Goal: Transaction & Acquisition: Obtain resource

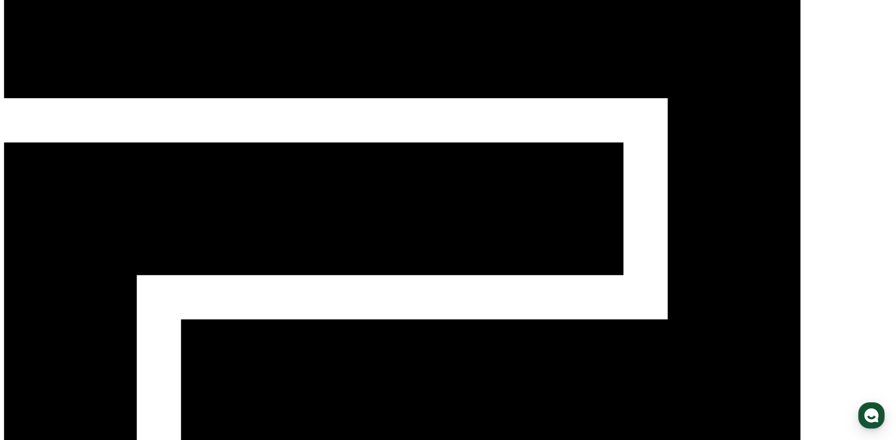
scroll to position [142, 0]
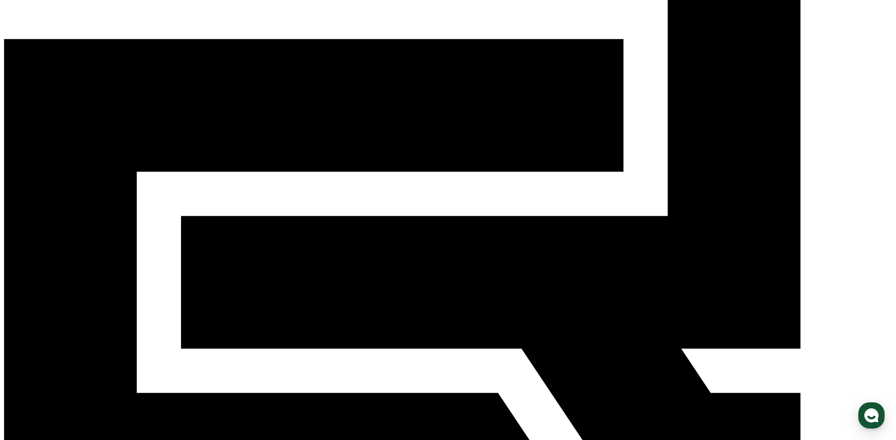
paste input "**********"
type input "**********"
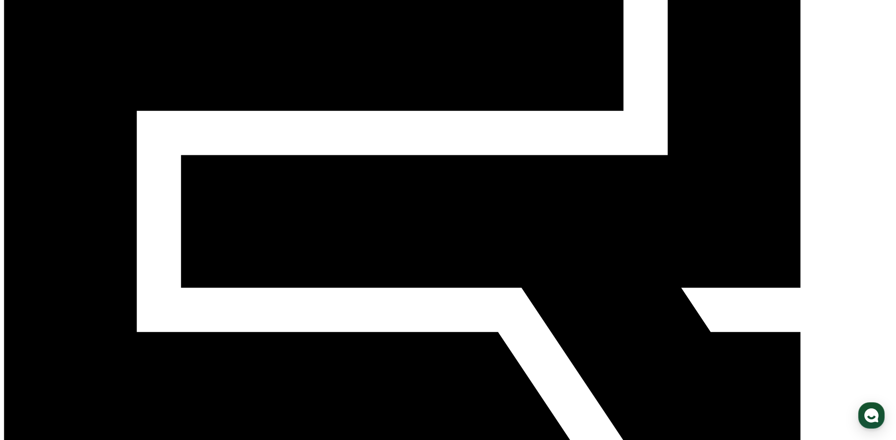
scroll to position [217, 0]
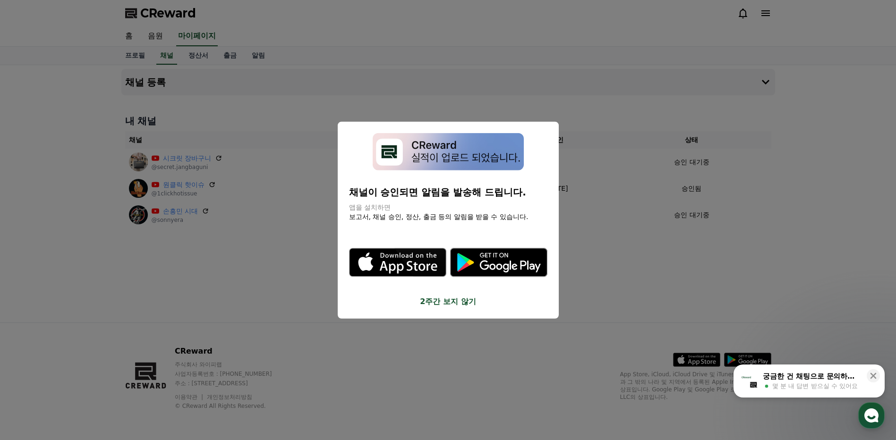
click at [455, 303] on button "2주간 보지 않기" at bounding box center [448, 301] width 198 height 11
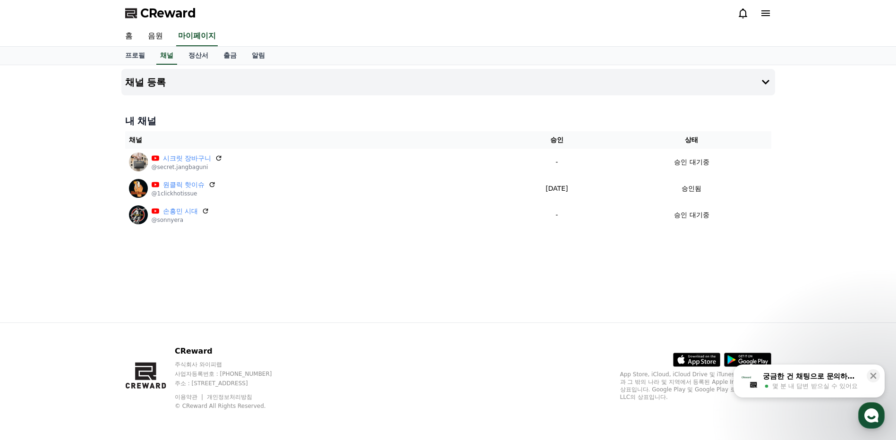
click at [456, 299] on div "채널 등록 내 채널 채널 승인 상태 시크릿 장바구니 @secret.jangbaguni - 승인 대기중 원클릭 핫이슈 @1clickhotissu…" at bounding box center [449, 194] width 662 height 258
click at [453, 23] on div "CReward" at bounding box center [449, 13] width 662 height 26
click at [158, 37] on link "음원" at bounding box center [155, 36] width 30 height 20
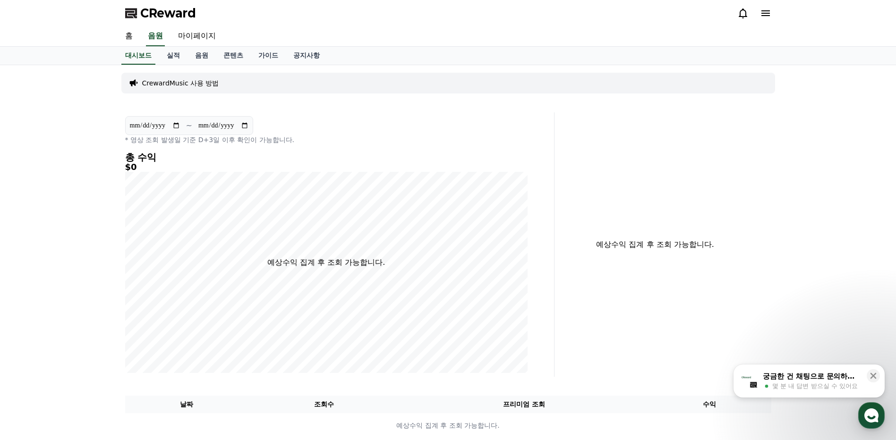
click at [181, 85] on p "CrewardMusic 사용 방법" at bounding box center [180, 82] width 77 height 9
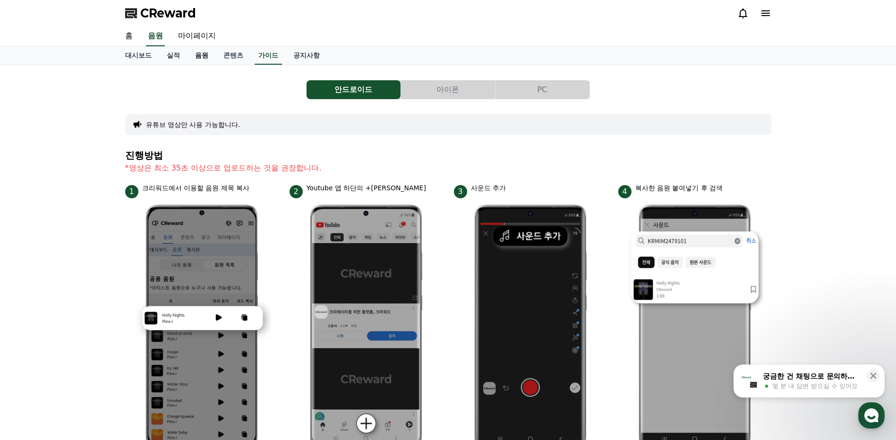
click at [199, 58] on link "음원" at bounding box center [202, 56] width 28 height 18
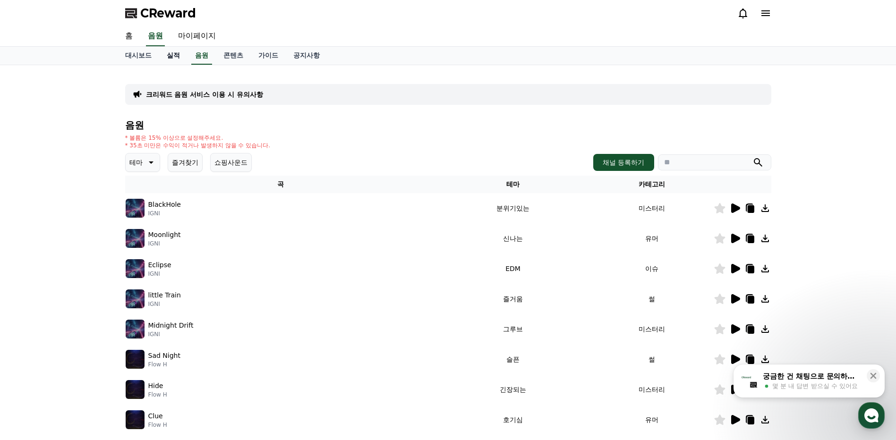
click at [174, 56] on link "실적" at bounding box center [173, 56] width 28 height 18
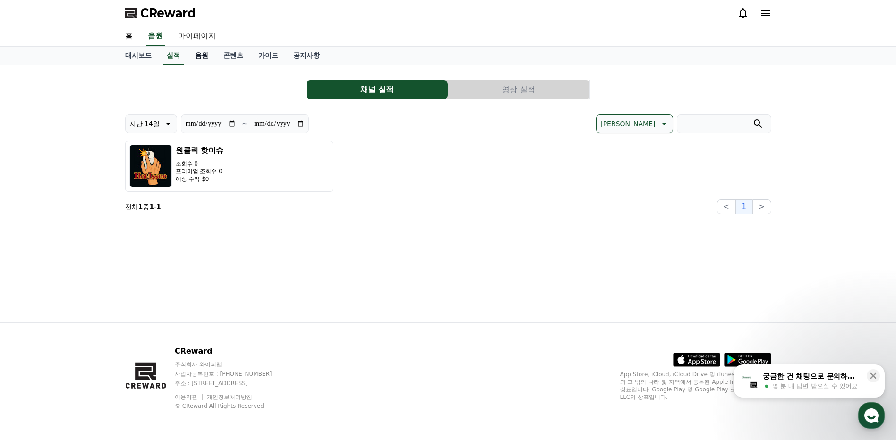
click at [198, 53] on link "음원" at bounding box center [202, 56] width 28 height 18
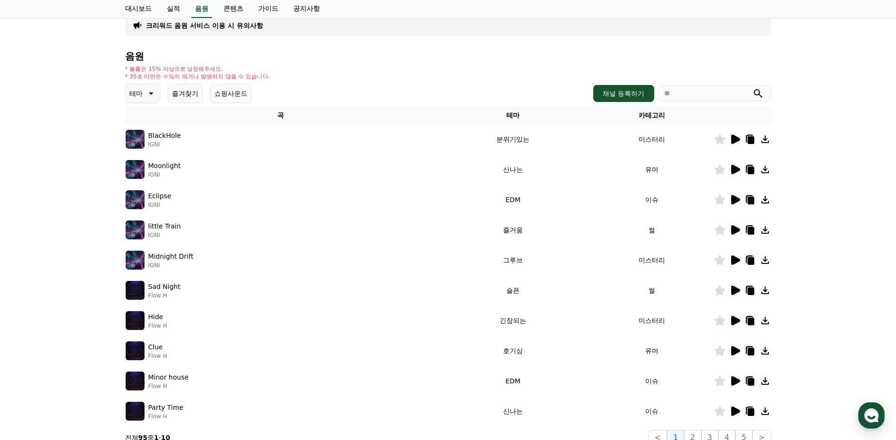
scroll to position [47, 0]
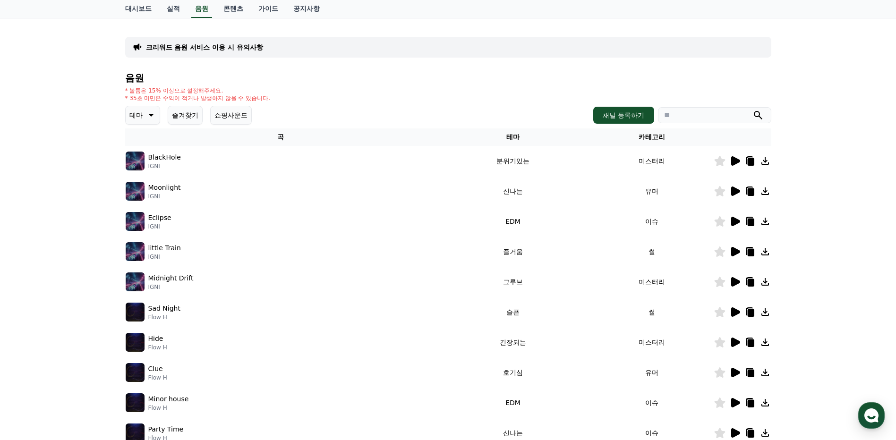
click at [149, 117] on icon at bounding box center [150, 115] width 11 height 11
click at [285, 121] on div "테마 테마 전체 환상적인 호기심 어두운 밝은 통통튀는 신나는 반전 웅장한 드라마틱 즐거움 분위기있는 EDM 그루브 슬픈 잔잔한 귀여운 감동적인…" at bounding box center [448, 115] width 646 height 19
click at [219, 120] on button "쇼핑사운드" at bounding box center [231, 115] width 42 height 19
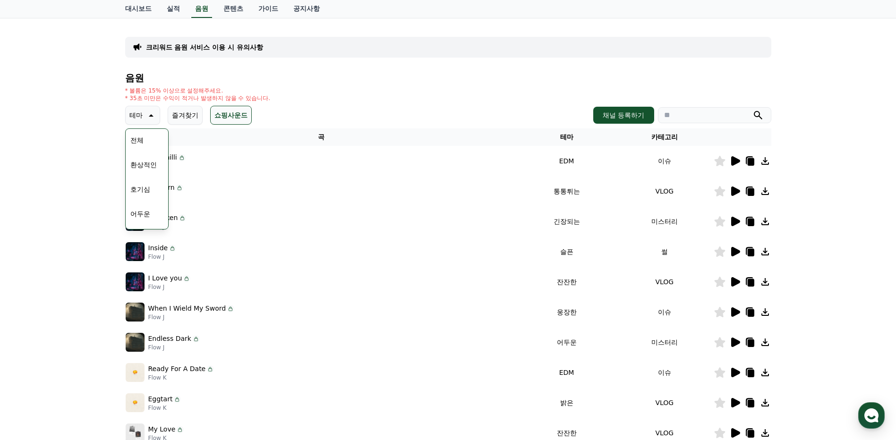
click at [323, 116] on div "테마 테마 전체 환상적인 호기심 어두운 밝은 통통튀는 신나는 반전 웅장한 드라마틱 즐거움 분위기있는 EDM 그루브 슬픈 잔잔한 귀여운 감동적인…" at bounding box center [448, 115] width 646 height 19
drag, startPoint x: 172, startPoint y: 146, endPoint x: 164, endPoint y: 218, distance: 73.1
click at [164, 218] on div "전체 환상적인 호기심 어두운 밝은 통통튀는 신나는 반전 웅장한 드라마틱 즐거움 분위기있는 EDM 그루브 슬픈 잔잔한 귀여운 감동적인 긴장되는 …" at bounding box center [147, 179] width 41 height 98
drag, startPoint x: 164, startPoint y: 218, endPoint x: 161, endPoint y: 211, distance: 7.8
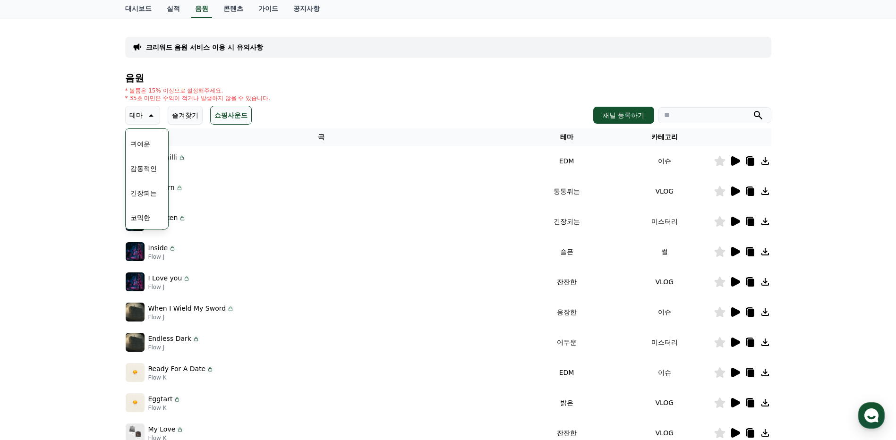
click at [141, 195] on button "잔잔한" at bounding box center [140, 193] width 27 height 21
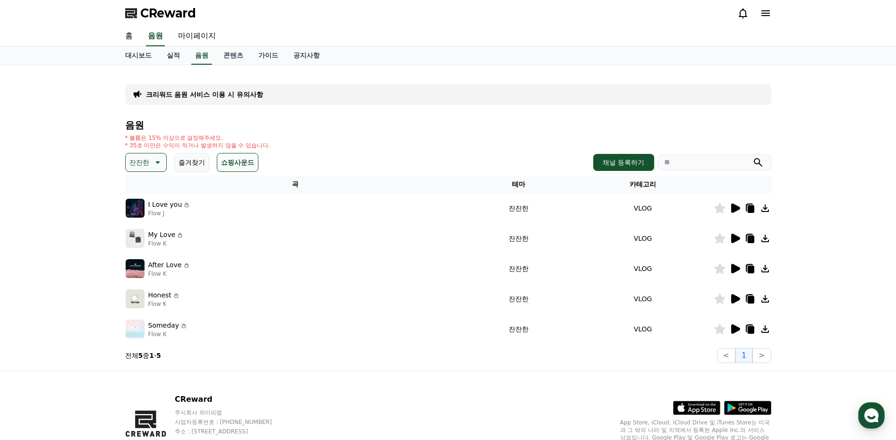
click at [734, 209] on icon at bounding box center [736, 208] width 9 height 9
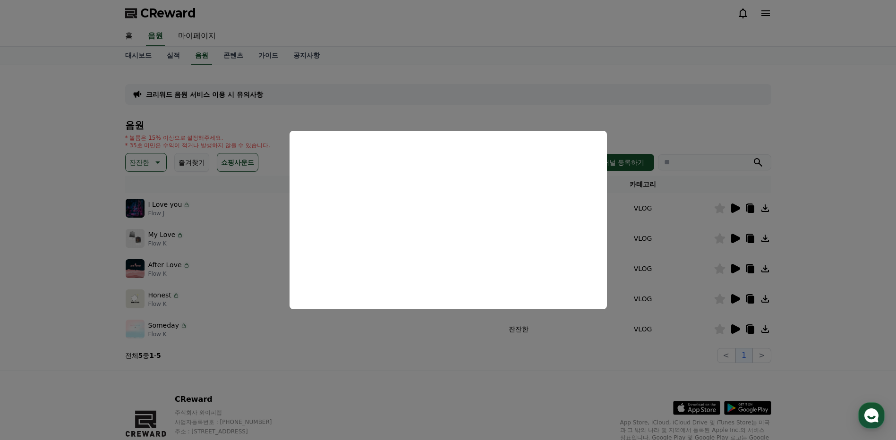
click at [558, 120] on button "close modal" at bounding box center [448, 220] width 896 height 440
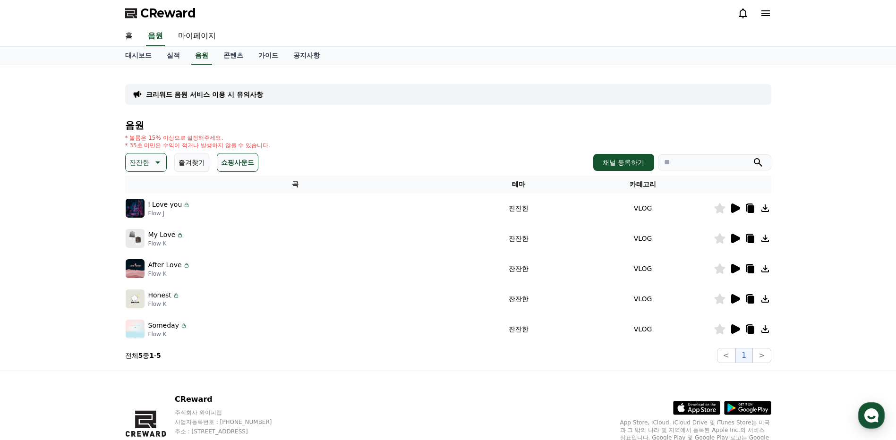
click at [732, 235] on icon at bounding box center [736, 238] width 9 height 9
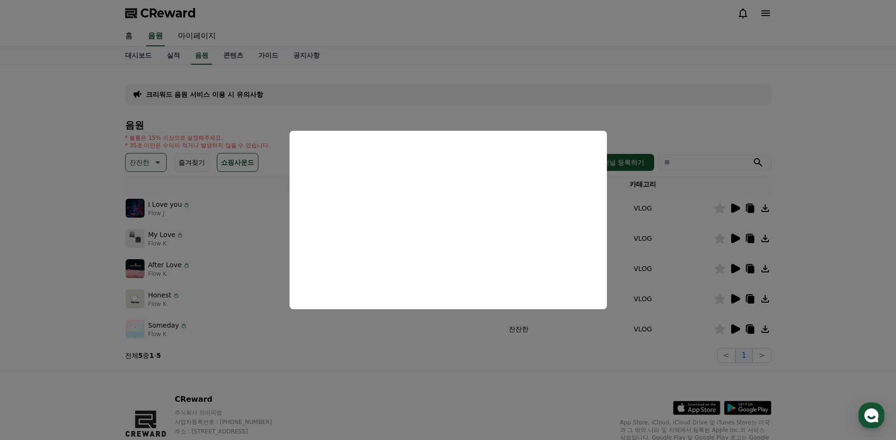
click at [565, 124] on button "close modal" at bounding box center [448, 220] width 896 height 440
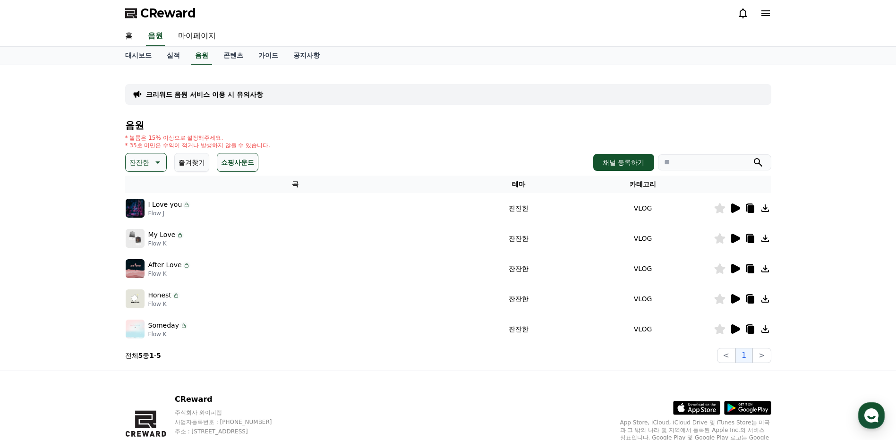
click at [152, 165] on icon at bounding box center [156, 162] width 11 height 11
click at [141, 188] on button "호기심" at bounding box center [140, 184] width 27 height 21
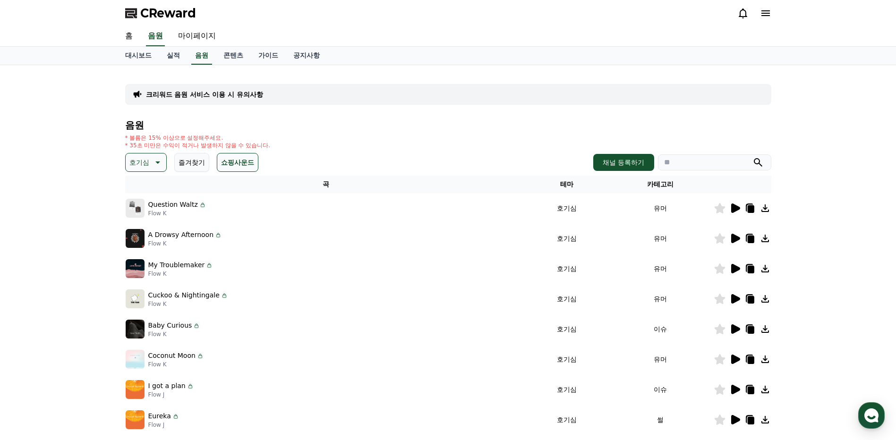
click at [736, 207] on icon at bounding box center [736, 208] width 9 height 9
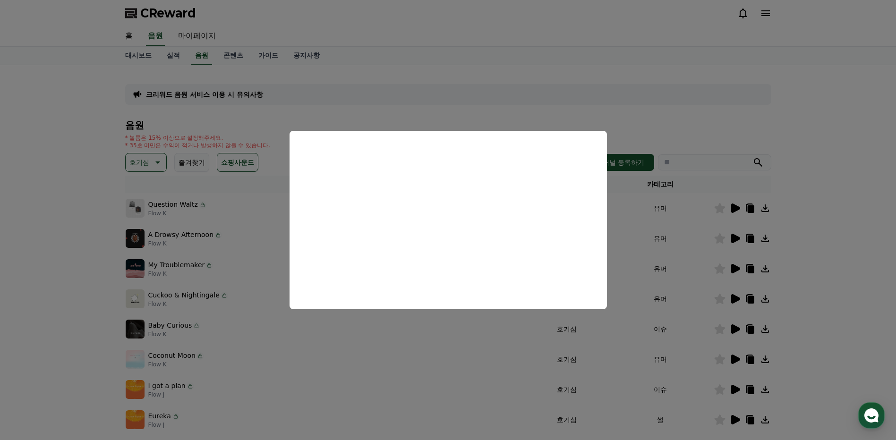
click at [684, 86] on button "close modal" at bounding box center [448, 220] width 896 height 440
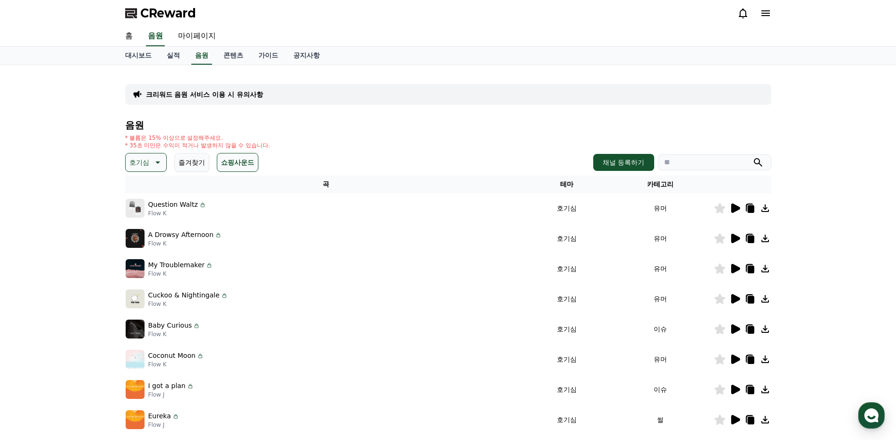
click at [736, 238] on icon at bounding box center [736, 238] width 9 height 9
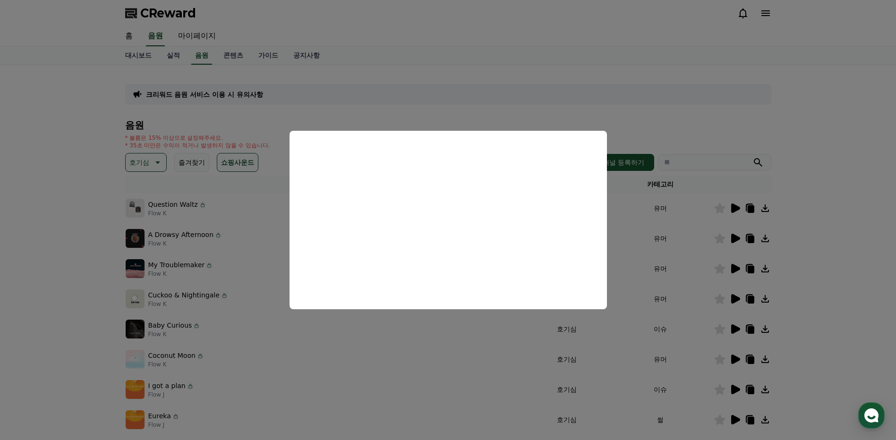
click at [491, 115] on button "close modal" at bounding box center [448, 220] width 896 height 440
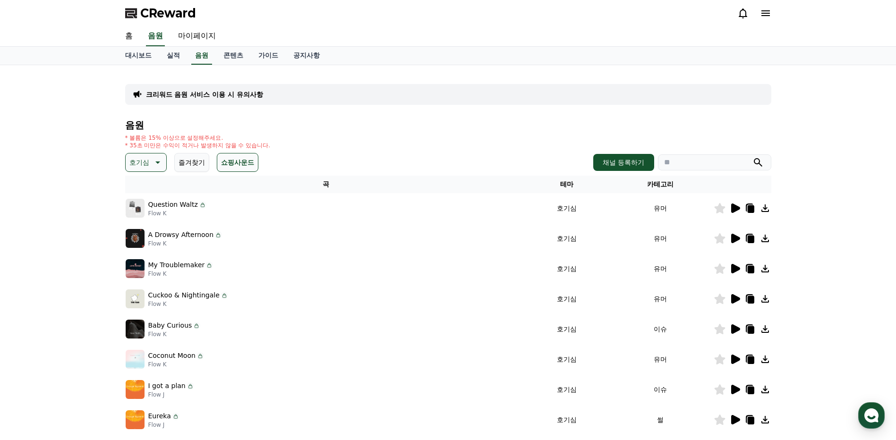
click at [146, 166] on p "호기심" at bounding box center [139, 162] width 20 height 13
click at [146, 203] on button "분위기있는" at bounding box center [147, 200] width 41 height 21
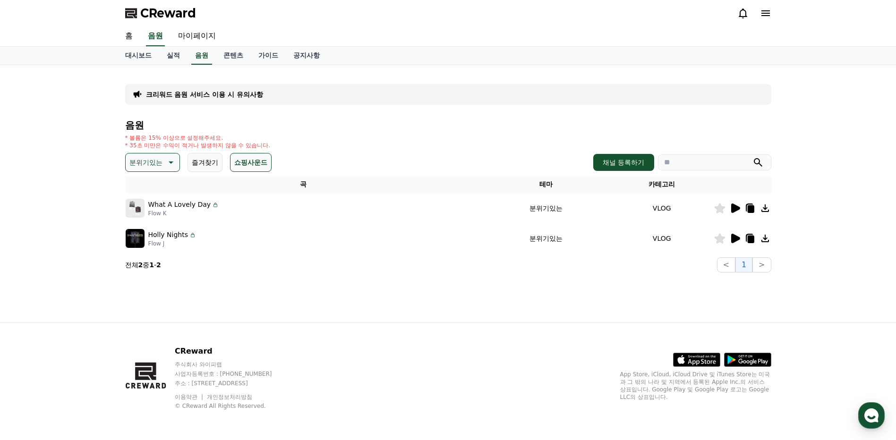
click at [736, 208] on icon at bounding box center [736, 208] width 9 height 9
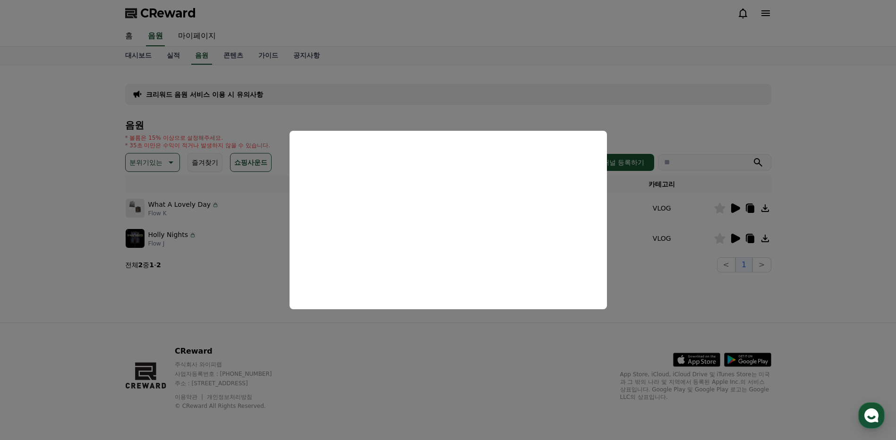
click at [397, 121] on button "close modal" at bounding box center [448, 220] width 896 height 440
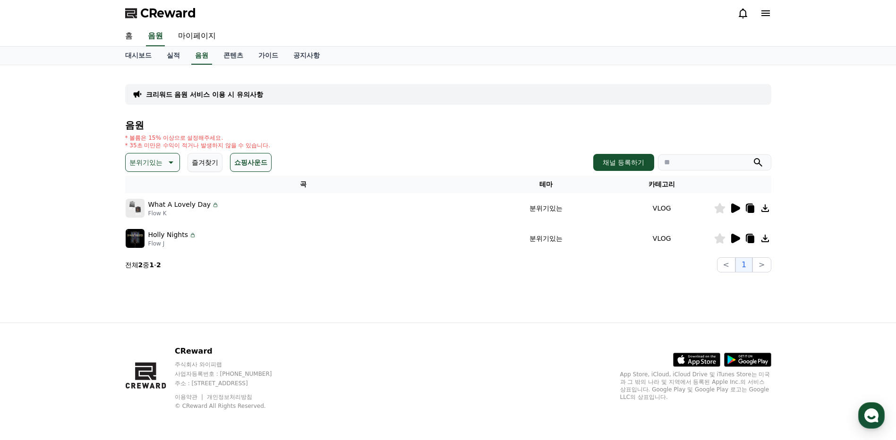
click at [150, 163] on p "분위기있는" at bounding box center [145, 162] width 33 height 13
click at [145, 201] on button "잔잔한" at bounding box center [140, 199] width 27 height 21
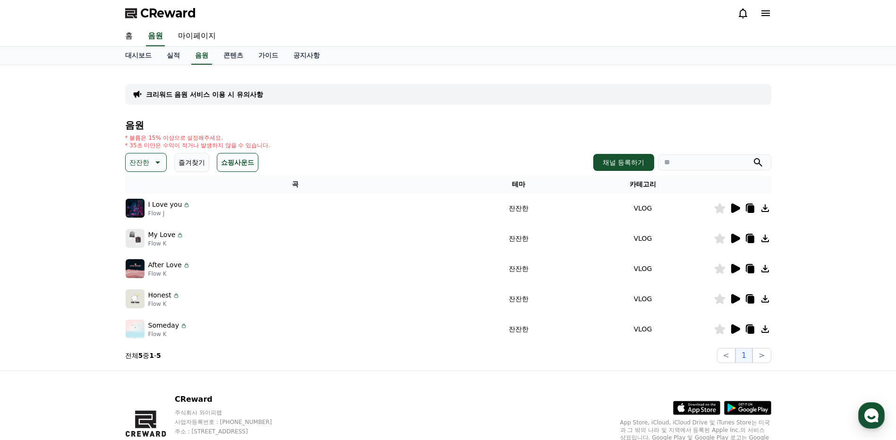
click at [735, 330] on icon at bounding box center [736, 329] width 9 height 9
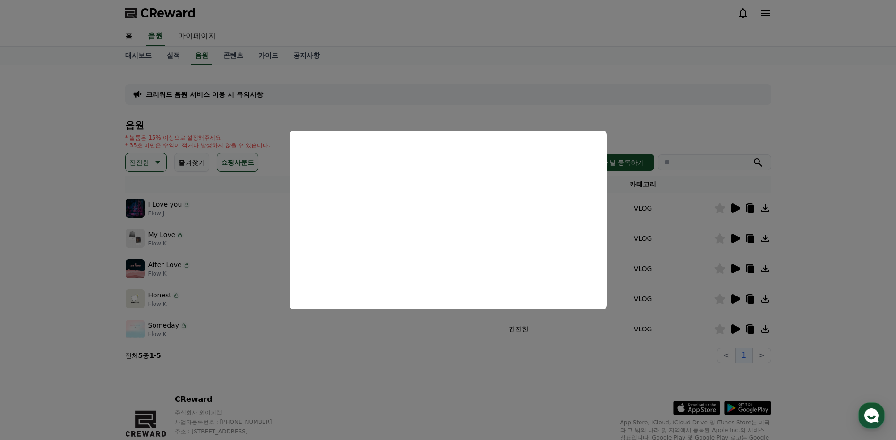
click at [484, 117] on button "close modal" at bounding box center [448, 220] width 896 height 440
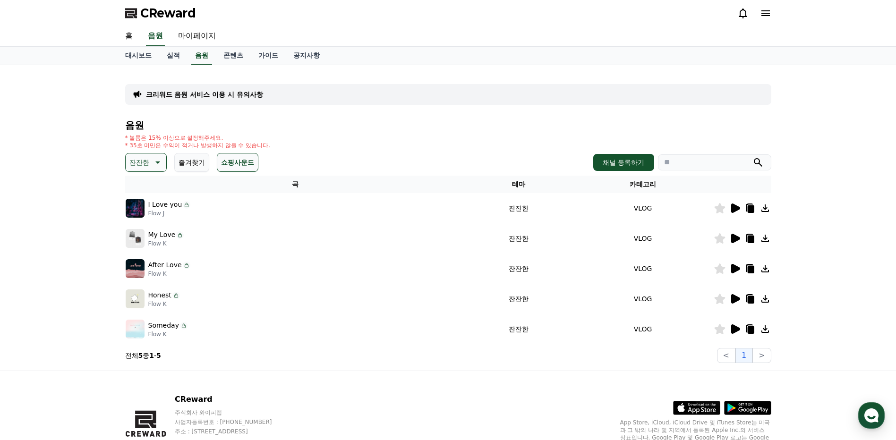
click at [185, 294] on div "Honest Flow K" at bounding box center [295, 299] width 339 height 19
click at [737, 299] on icon at bounding box center [736, 298] width 9 height 9
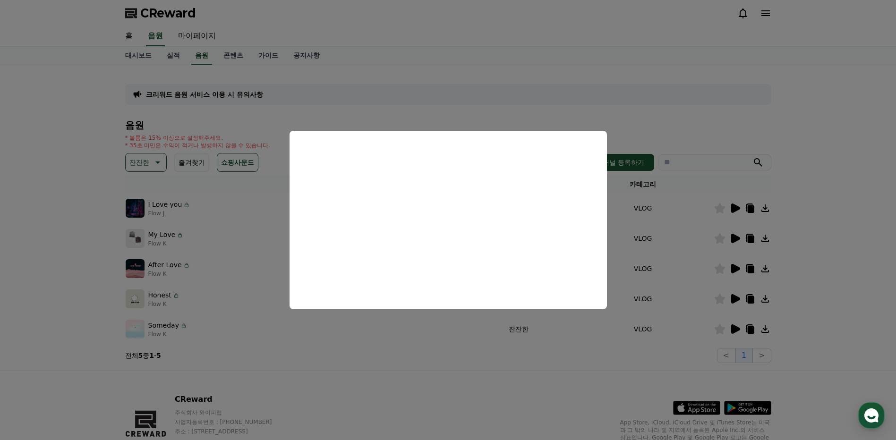
click at [449, 112] on button "close modal" at bounding box center [448, 220] width 896 height 440
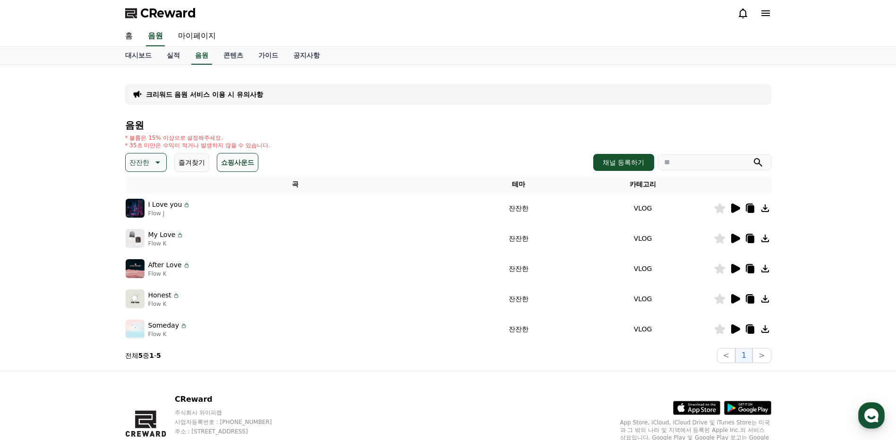
click at [150, 164] on button "잔잔한" at bounding box center [146, 162] width 42 height 19
click at [143, 212] on button "밝은" at bounding box center [137, 208] width 21 height 21
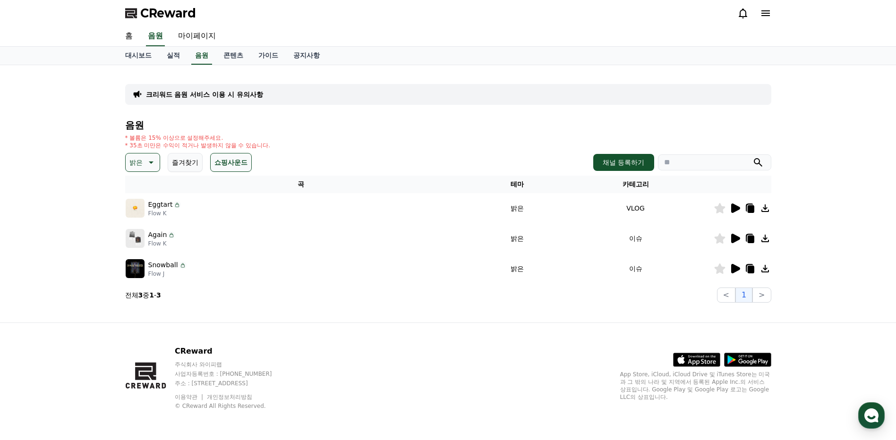
click at [737, 214] on icon at bounding box center [735, 208] width 11 height 11
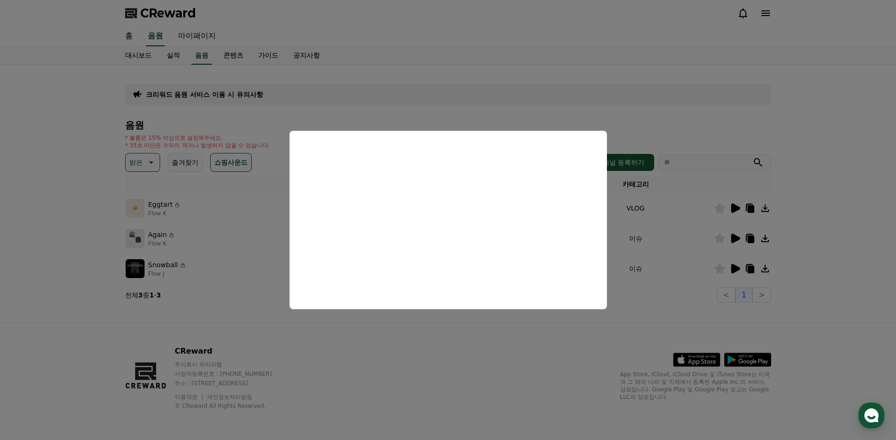
drag, startPoint x: 566, startPoint y: 103, endPoint x: 568, endPoint y: 108, distance: 5.9
click at [565, 103] on button "close modal" at bounding box center [448, 220] width 896 height 440
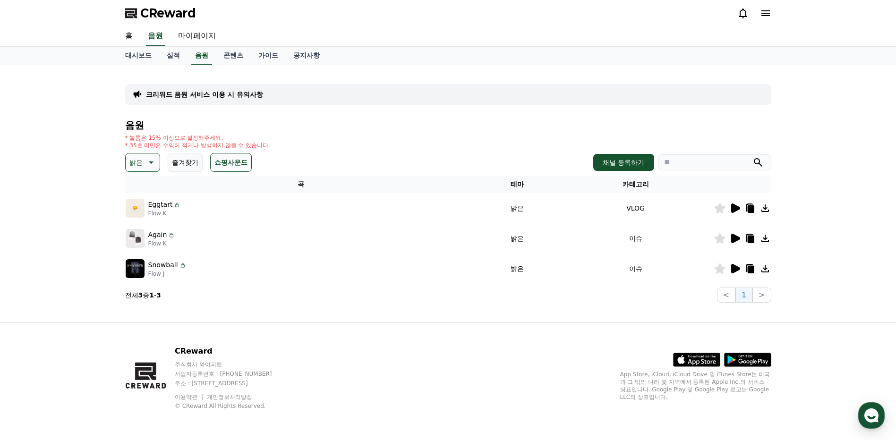
click at [732, 240] on icon at bounding box center [736, 238] width 9 height 9
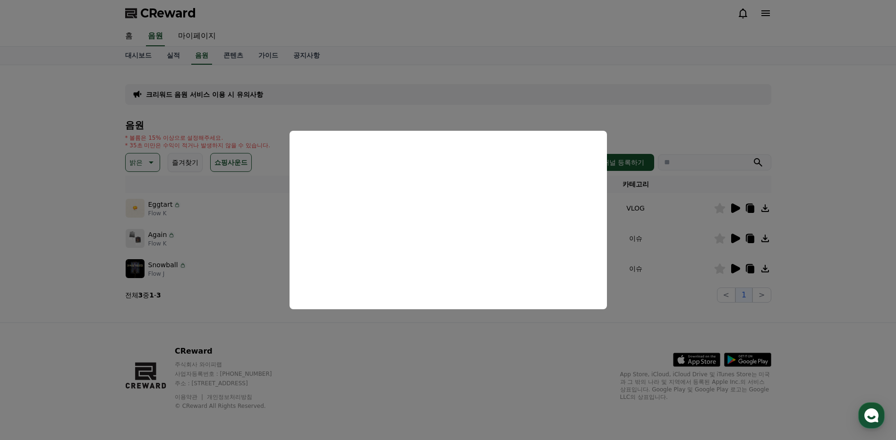
click at [448, 112] on button "close modal" at bounding box center [448, 220] width 896 height 440
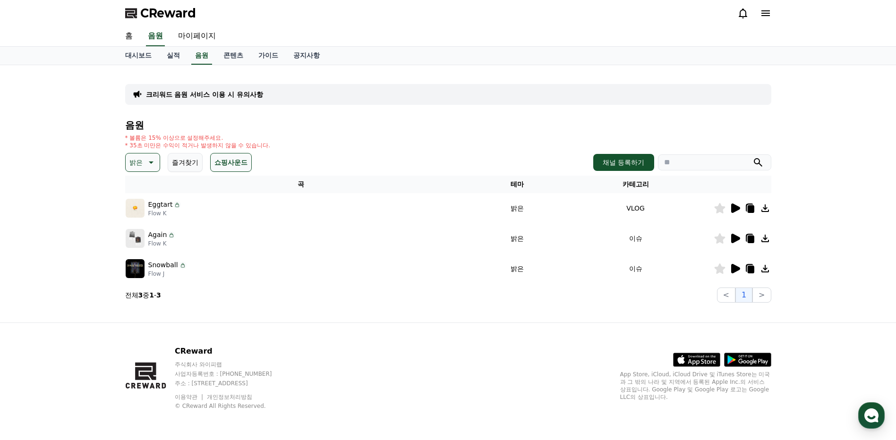
click at [735, 273] on icon at bounding box center [735, 268] width 11 height 11
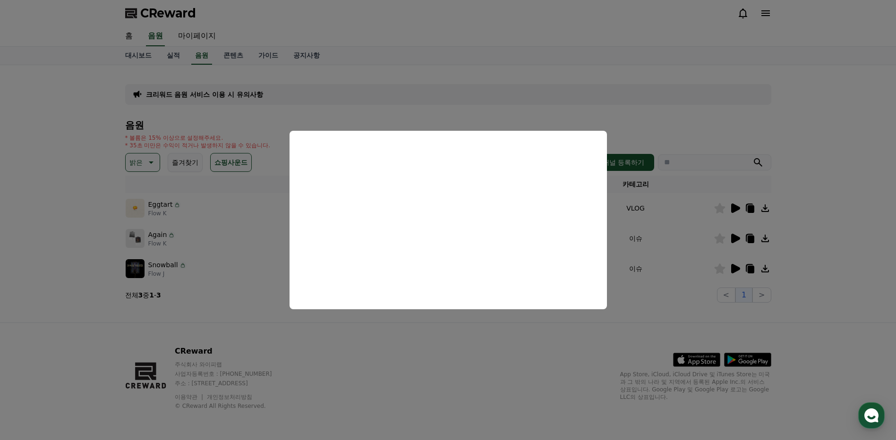
click at [422, 111] on button "close modal" at bounding box center [448, 220] width 896 height 440
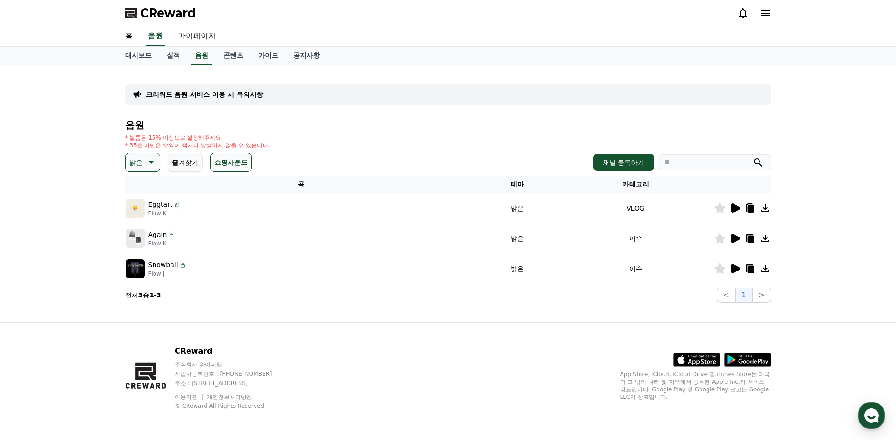
click at [147, 161] on icon at bounding box center [150, 162] width 11 height 11
click at [144, 218] on button "통통튀는" at bounding box center [144, 216] width 34 height 21
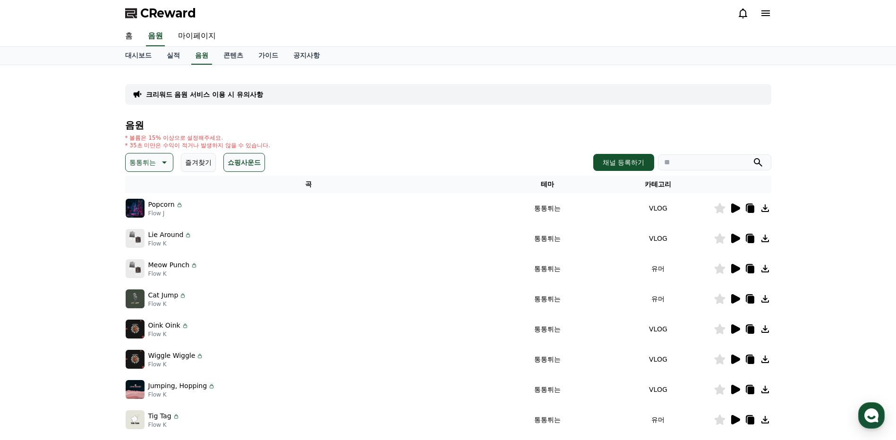
click at [730, 209] on icon at bounding box center [735, 208] width 11 height 11
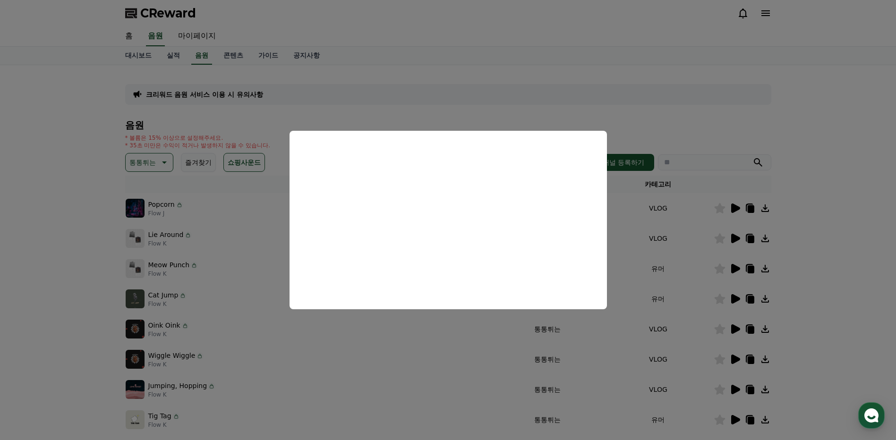
click at [422, 118] on button "close modal" at bounding box center [448, 220] width 896 height 440
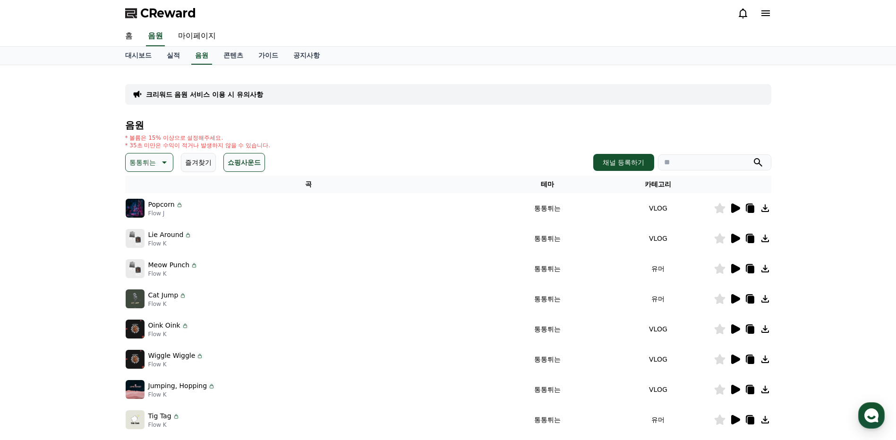
click at [150, 166] on p "통통튀는" at bounding box center [142, 162] width 26 height 13
click at [158, 241] on div "전체 환상적인 호기심 어두운 밝은 통통튀는 신나는 반전 웅장한 드라마틱 즐거움 분위기있는 EDM 그루브 슬픈 잔잔한 귀여운 감동적인 긴장되는 …" at bounding box center [149, 335] width 45 height 488
click at [156, 252] on div "전체 환상적인 호기심 어두운 밝은 통통튀는 신나는 반전 웅장한 드라마틱 즐거움 분위기있는 EDM 그루브 슬픈 잔잔한 귀여운 감동적인 긴장되는 …" at bounding box center [149, 335] width 45 height 488
click at [145, 250] on button "신나는" at bounding box center [140, 249] width 27 height 21
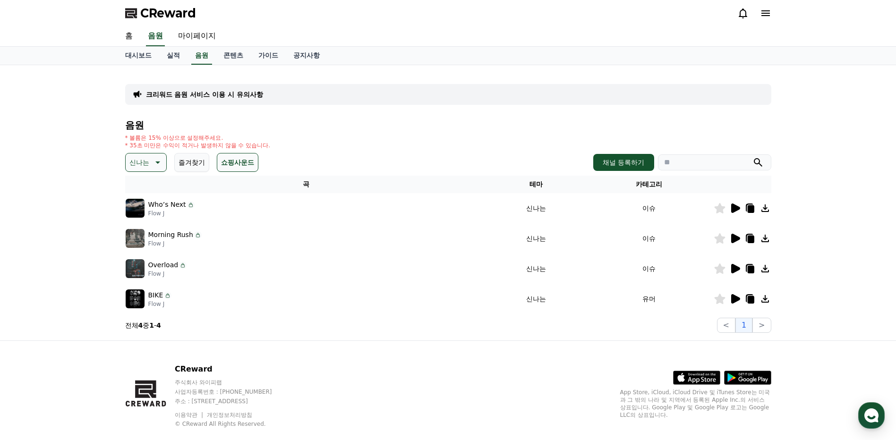
click at [734, 209] on icon at bounding box center [736, 208] width 9 height 9
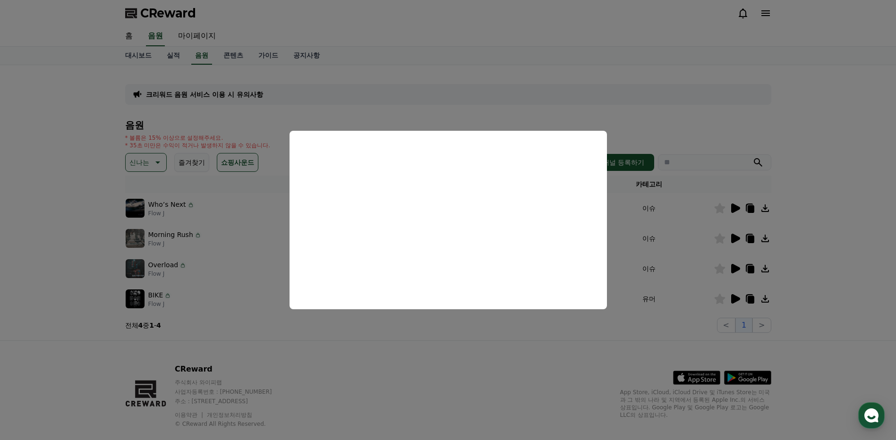
click at [562, 106] on button "close modal" at bounding box center [448, 220] width 896 height 440
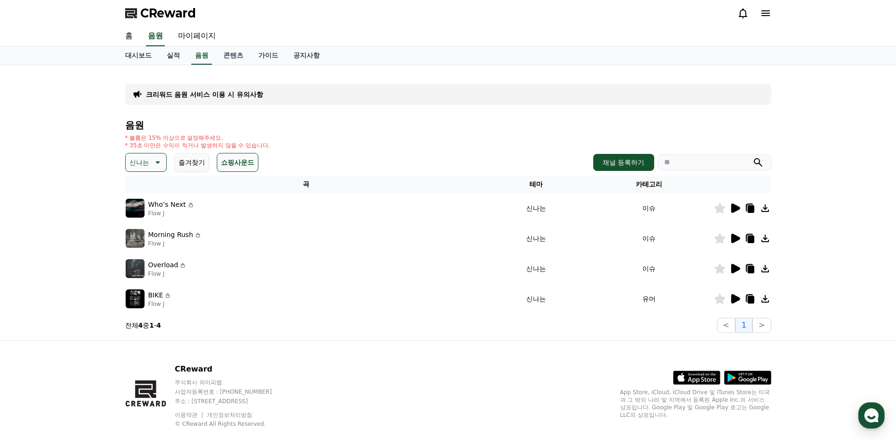
click at [734, 241] on icon at bounding box center [736, 238] width 9 height 9
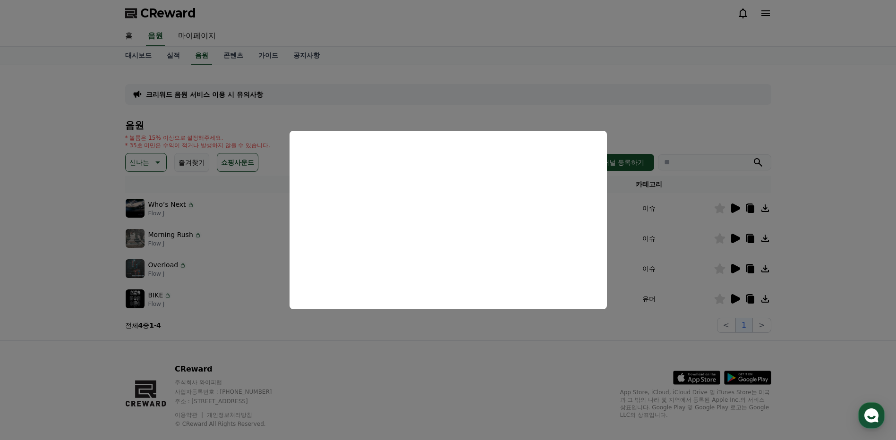
click at [437, 121] on button "close modal" at bounding box center [448, 220] width 896 height 440
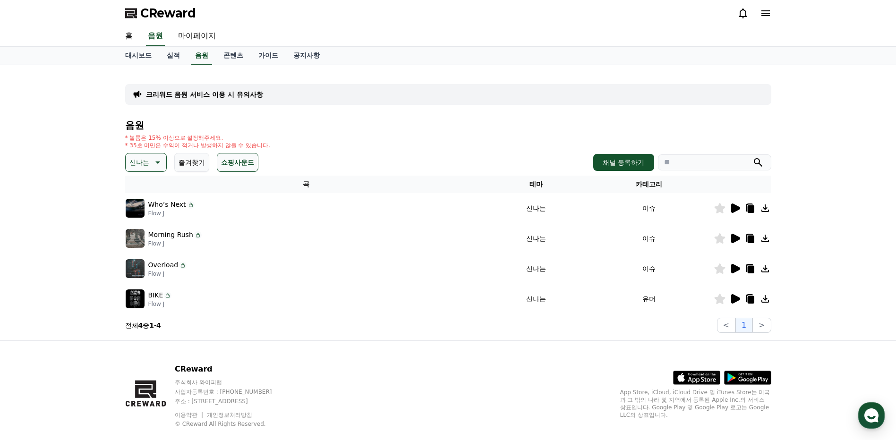
click at [733, 270] on icon at bounding box center [736, 268] width 9 height 9
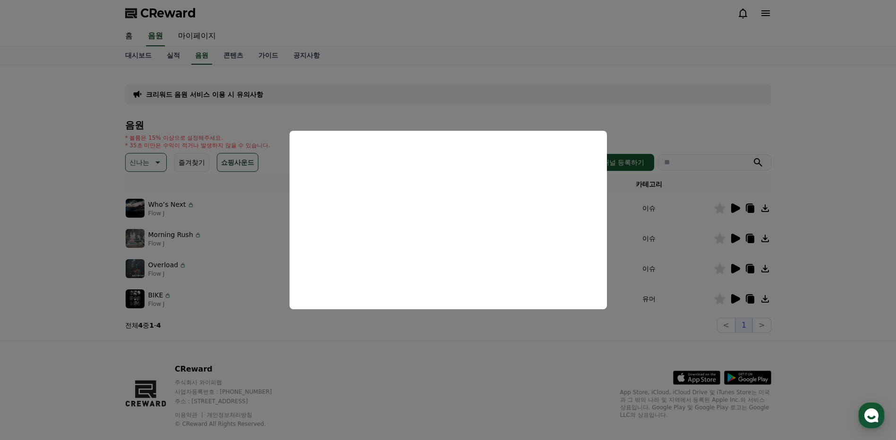
click at [454, 120] on button "close modal" at bounding box center [448, 220] width 896 height 440
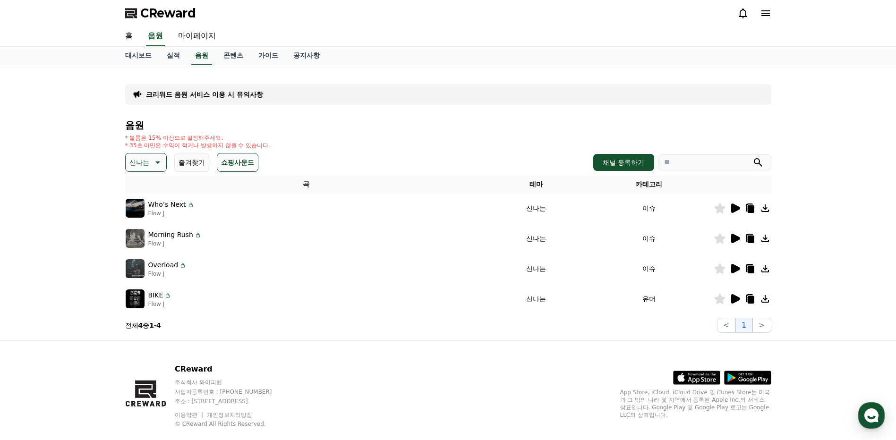
click at [737, 299] on icon at bounding box center [736, 298] width 9 height 9
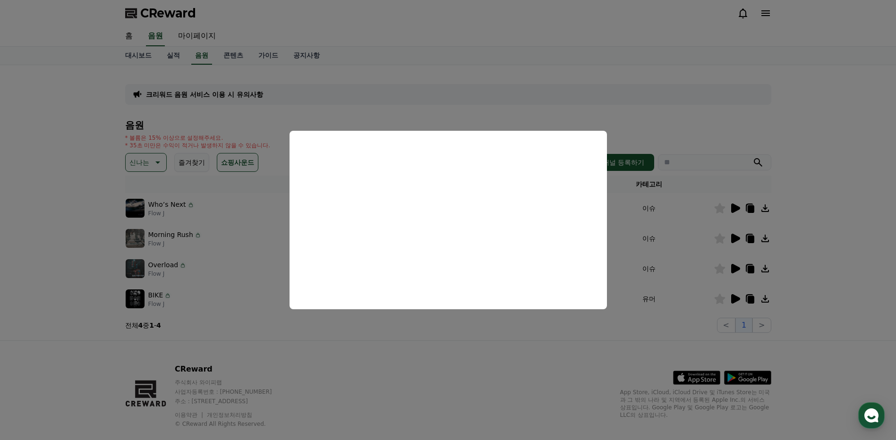
click at [407, 122] on button "close modal" at bounding box center [448, 220] width 896 height 440
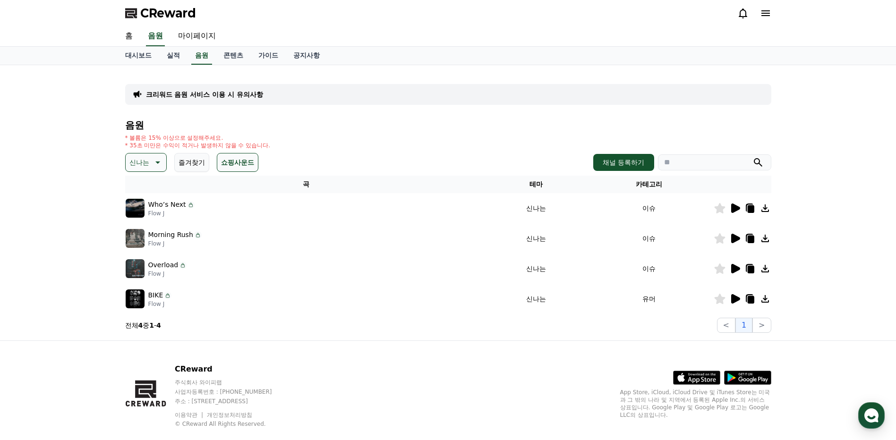
click at [139, 159] on p "신나는" at bounding box center [139, 162] width 20 height 13
click at [151, 248] on div "전체 환상적인 호기심 어두운 밝은 통통튀는 신나는 반전 웅장한 드라마틱 즐거움 분위기있는 EDM 그루브 슬픈 잔잔한 귀여운 감동적인 긴장되는 …" at bounding box center [147, 185] width 41 height 488
click at [134, 249] on button "EDM" at bounding box center [138, 246] width 23 height 21
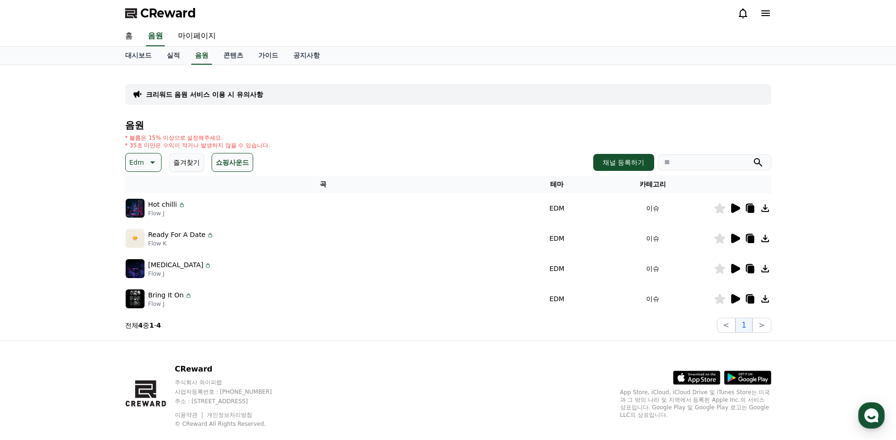
click at [735, 206] on icon at bounding box center [736, 208] width 9 height 9
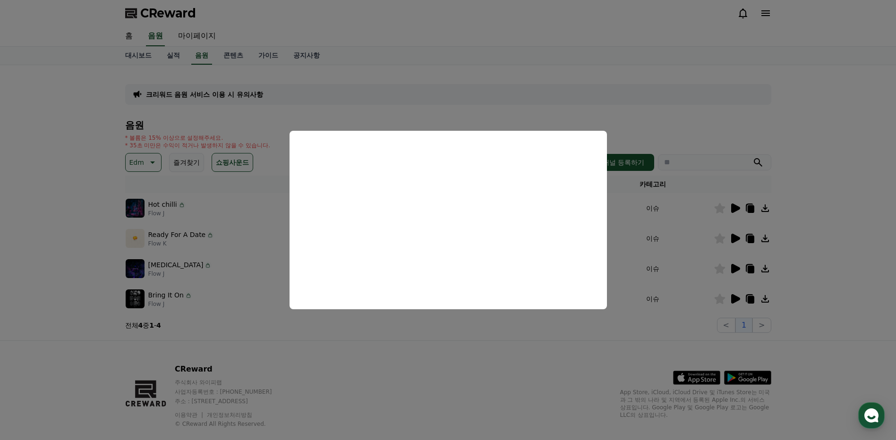
click at [497, 114] on button "close modal" at bounding box center [448, 220] width 896 height 440
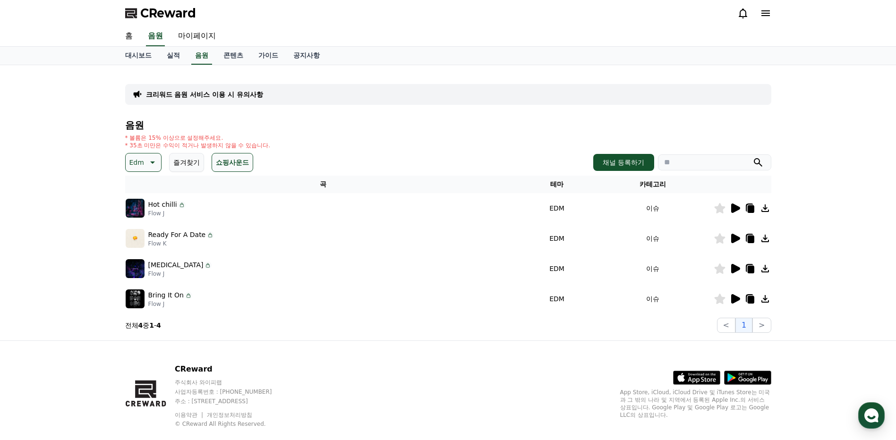
click at [736, 242] on icon at bounding box center [735, 238] width 11 height 11
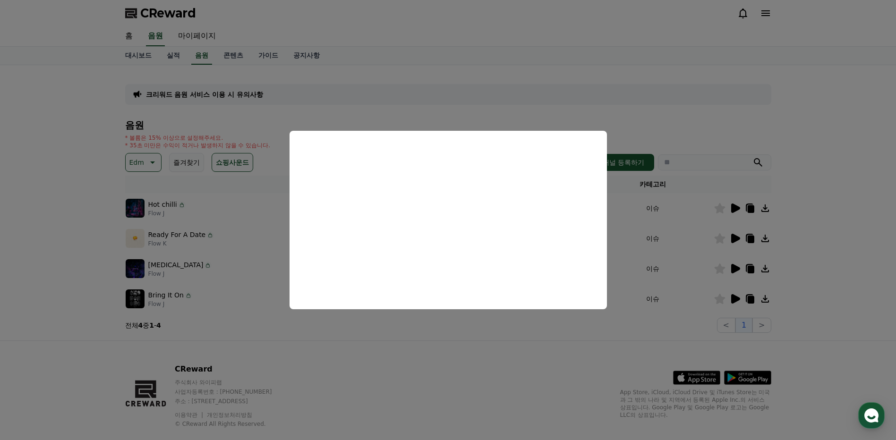
click at [455, 117] on button "close modal" at bounding box center [448, 220] width 896 height 440
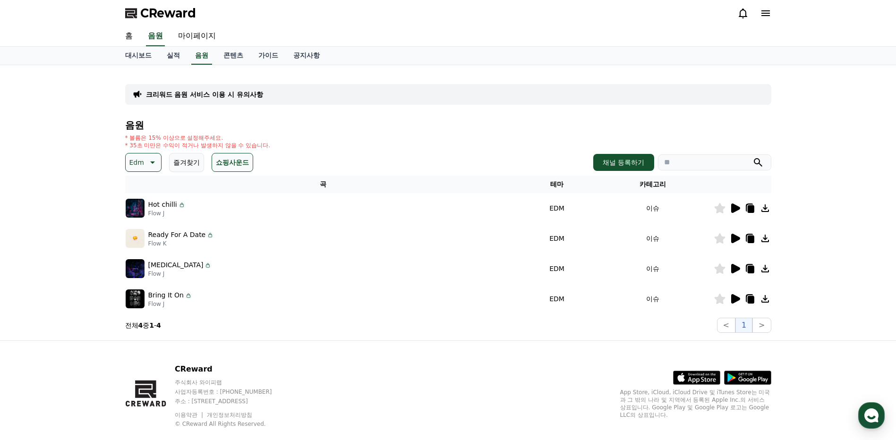
click at [734, 269] on icon at bounding box center [736, 268] width 9 height 9
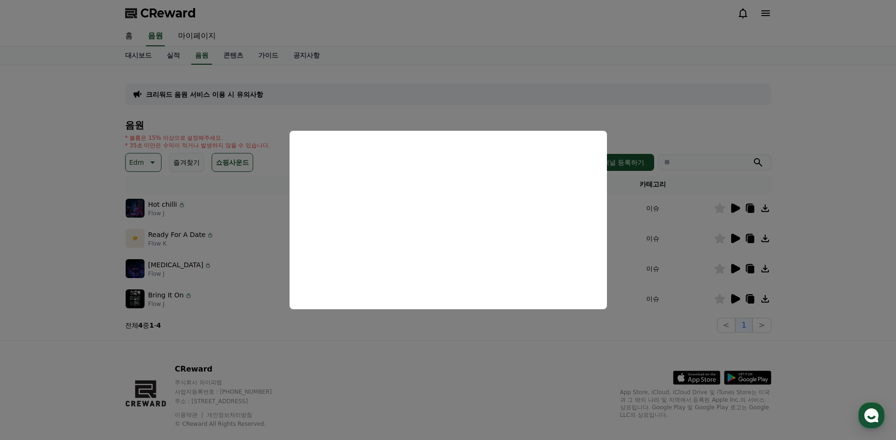
click at [435, 117] on button "close modal" at bounding box center [448, 220] width 896 height 440
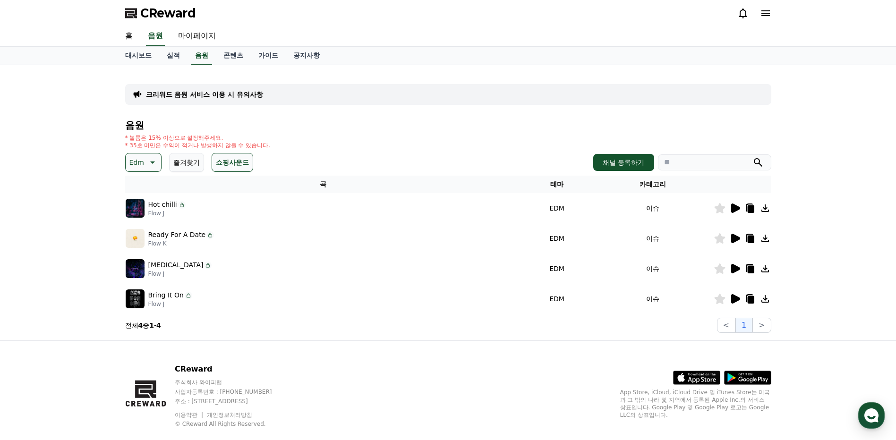
click at [735, 299] on icon at bounding box center [736, 298] width 9 height 9
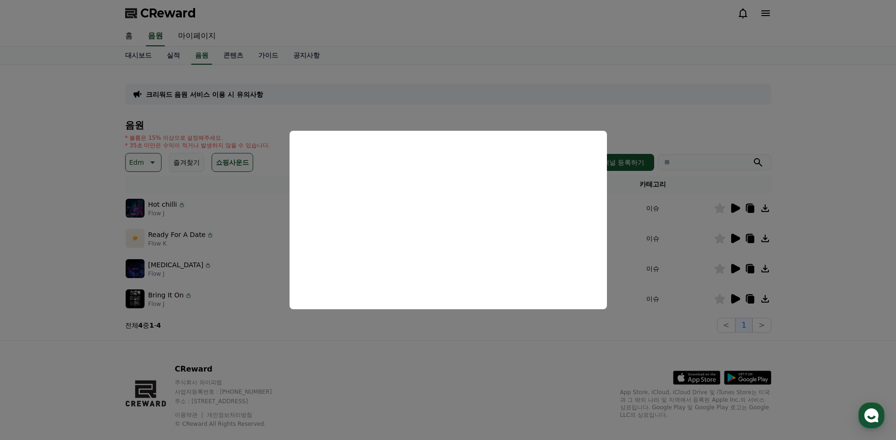
click at [382, 110] on button "close modal" at bounding box center [448, 220] width 896 height 440
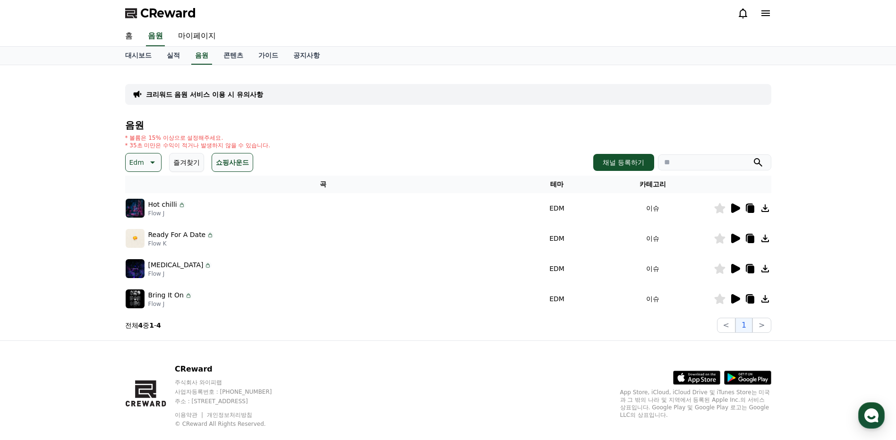
click at [137, 163] on p "Edm" at bounding box center [136, 162] width 15 height 13
click at [146, 261] on button "어두운" at bounding box center [140, 261] width 27 height 21
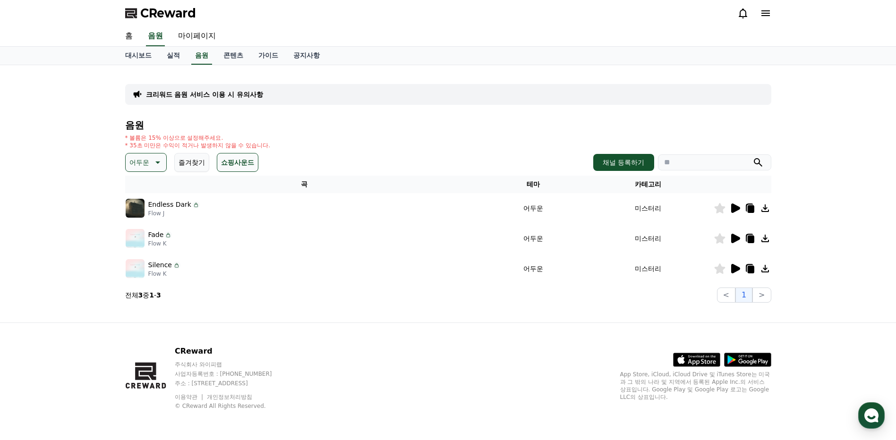
click at [155, 163] on icon at bounding box center [156, 162] width 11 height 11
click at [142, 205] on button "밝은" at bounding box center [137, 199] width 21 height 21
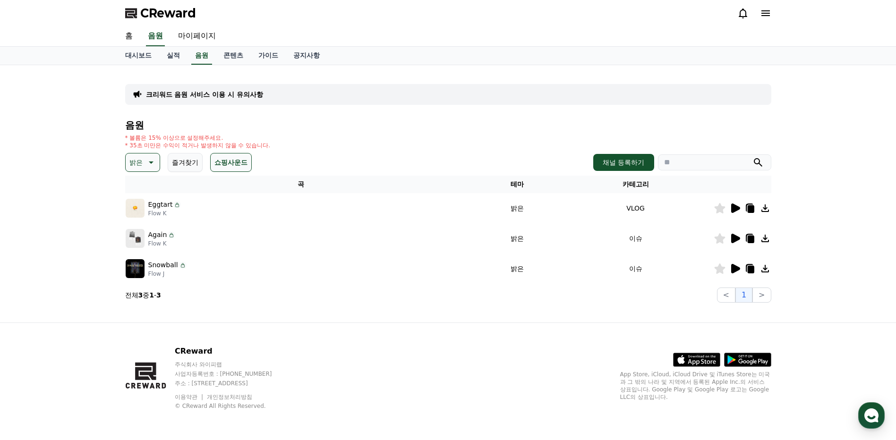
click at [154, 160] on icon at bounding box center [150, 162] width 11 height 11
click at [145, 238] on button "신나는" at bounding box center [140, 240] width 27 height 21
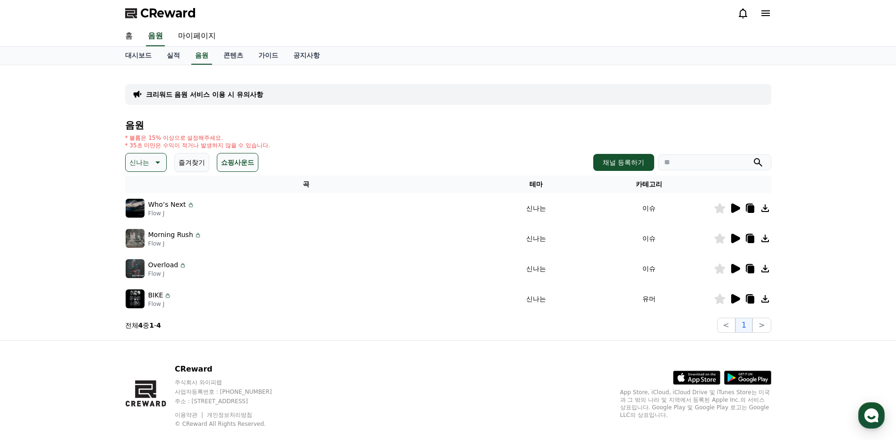
click at [735, 207] on icon at bounding box center [736, 208] width 9 height 9
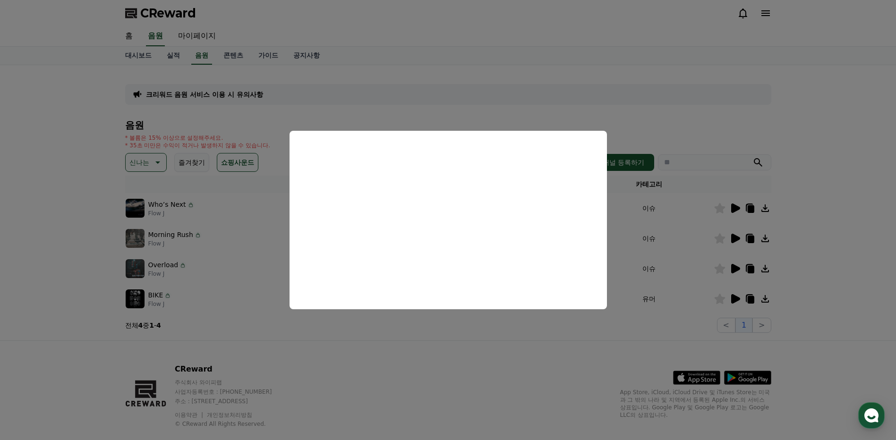
click at [448, 115] on button "close modal" at bounding box center [448, 220] width 896 height 440
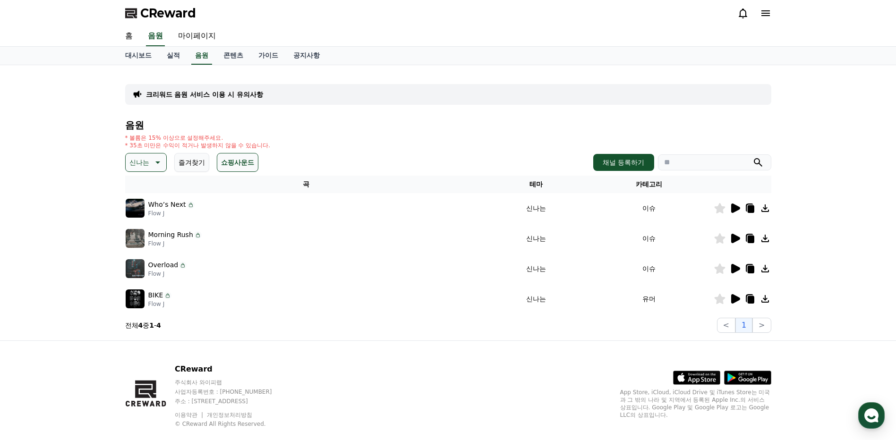
click at [735, 240] on icon at bounding box center [736, 238] width 9 height 9
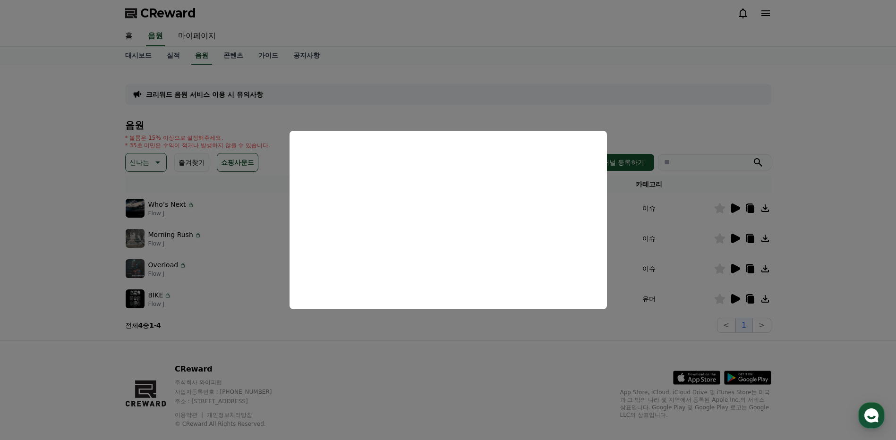
click at [443, 110] on button "close modal" at bounding box center [448, 220] width 896 height 440
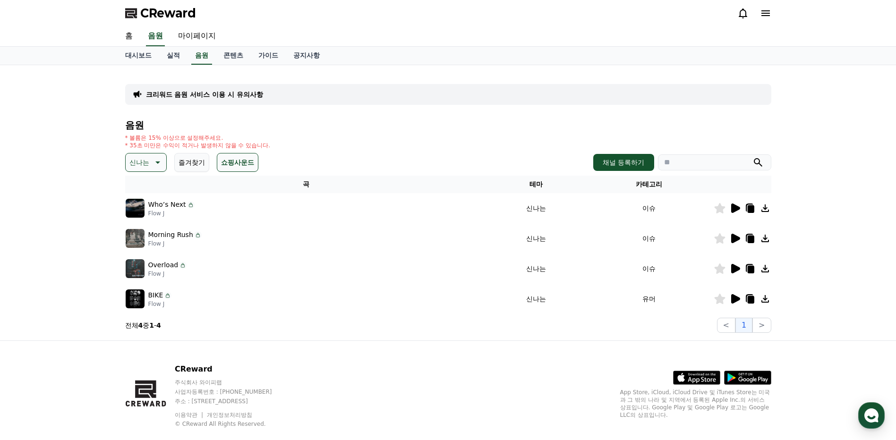
click at [139, 163] on p "신나는" at bounding box center [139, 162] width 20 height 13
click at [138, 192] on button "밝은" at bounding box center [137, 191] width 21 height 21
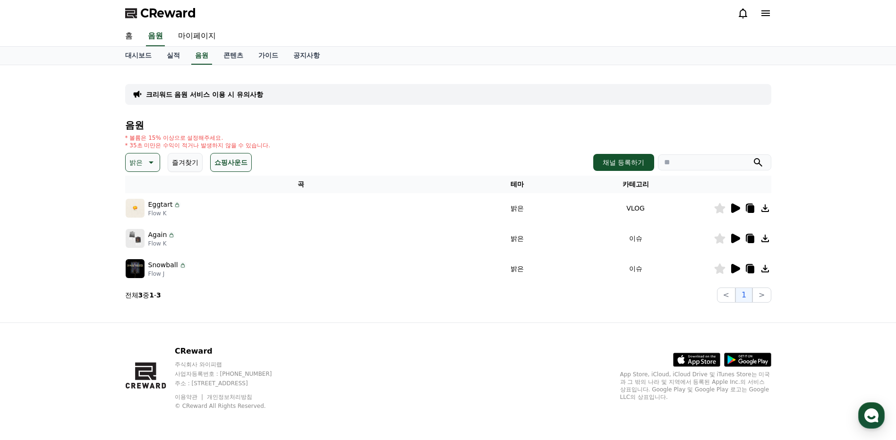
click at [733, 209] on icon at bounding box center [736, 208] width 9 height 9
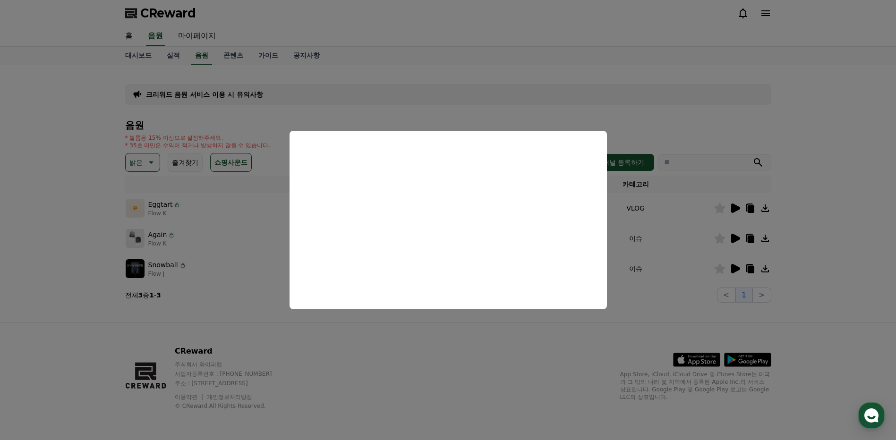
click at [439, 115] on button "close modal" at bounding box center [448, 220] width 896 height 440
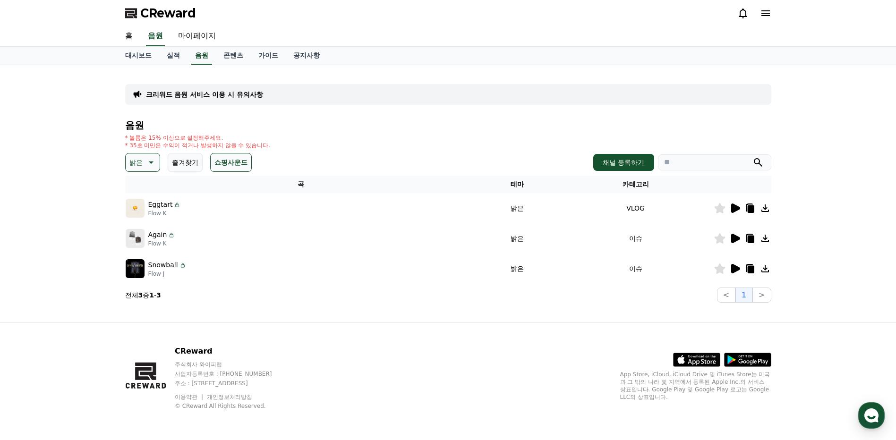
click at [750, 211] on icon at bounding box center [751, 210] width 7 height 8
click at [750, 210] on icon at bounding box center [751, 210] width 7 height 8
click at [749, 210] on icon at bounding box center [751, 210] width 7 height 8
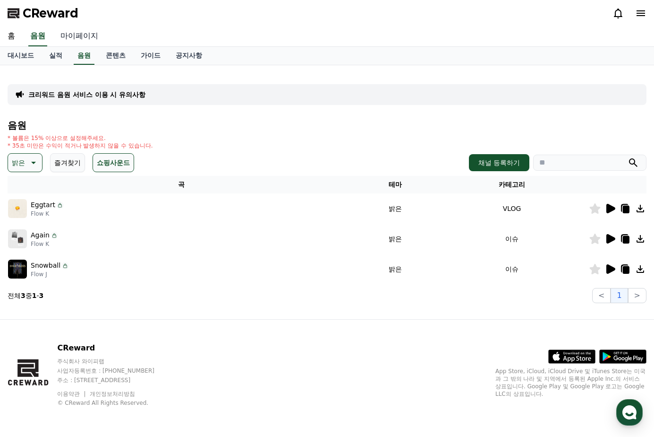
click at [75, 33] on link "마이페이지" at bounding box center [79, 36] width 53 height 20
select select "**********"
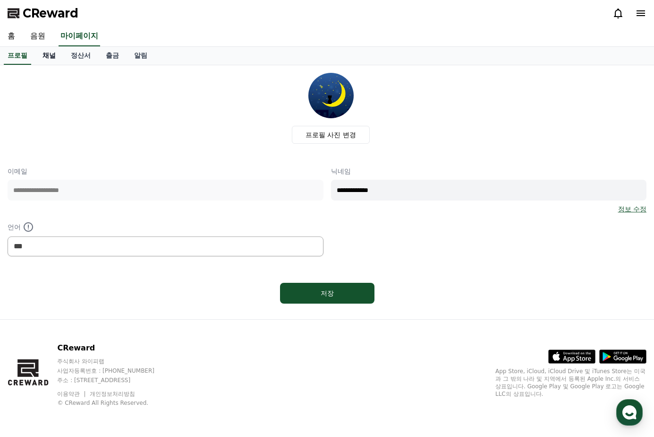
click at [49, 59] on link "채널" at bounding box center [49, 56] width 28 height 18
